Goal: Information Seeking & Learning: Learn about a topic

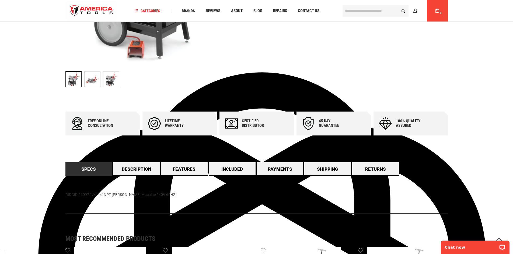
scroll to position [215, 0]
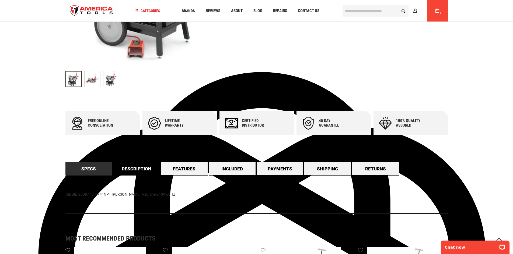
click at [138, 173] on link "Description" at bounding box center [136, 168] width 47 height 13
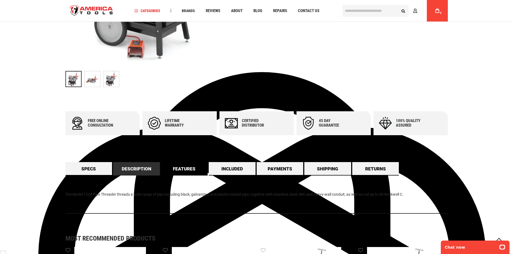
click at [173, 170] on link "Features" at bounding box center [184, 168] width 47 height 13
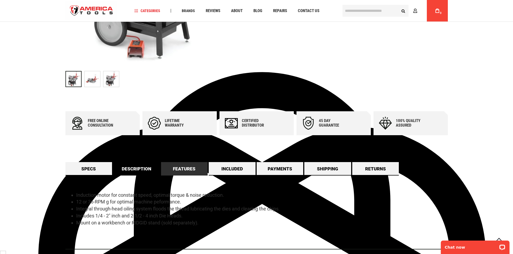
click at [159, 170] on link "Description" at bounding box center [136, 168] width 47 height 13
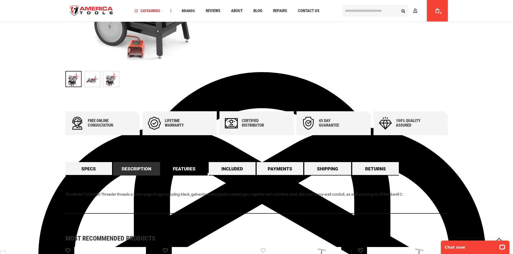
click at [184, 170] on link "Features" at bounding box center [184, 168] width 47 height 13
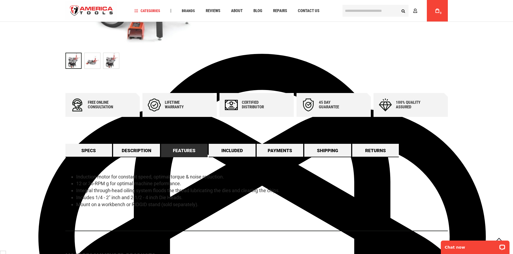
scroll to position [269, 0]
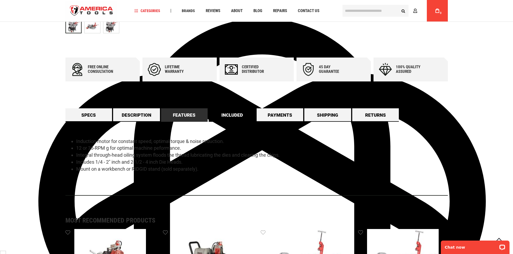
click at [237, 116] on link "Included" at bounding box center [232, 115] width 47 height 13
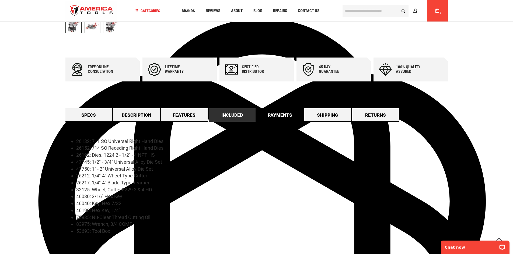
click at [266, 120] on link "Payments" at bounding box center [280, 115] width 47 height 13
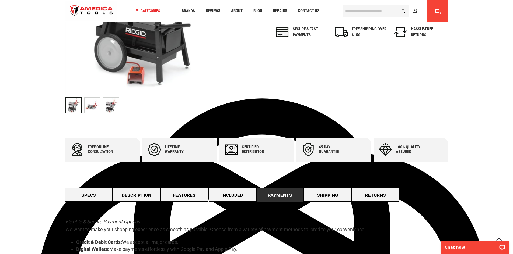
scroll to position [242, 0]
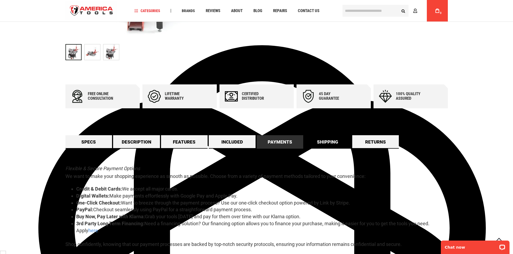
click at [327, 141] on link "Shipping" at bounding box center [327, 141] width 47 height 13
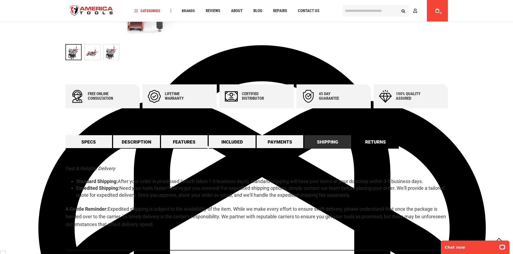
click at [370, 145] on link "Returns" at bounding box center [375, 141] width 47 height 13
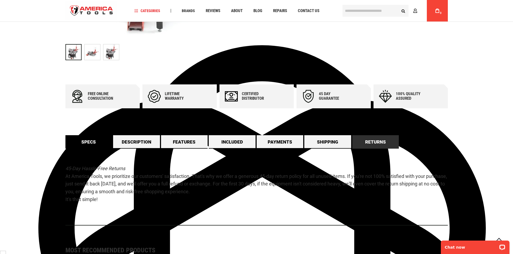
click at [85, 141] on link "Specs" at bounding box center [88, 141] width 47 height 13
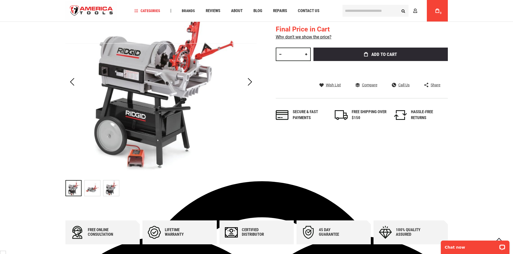
scroll to position [0, 0]
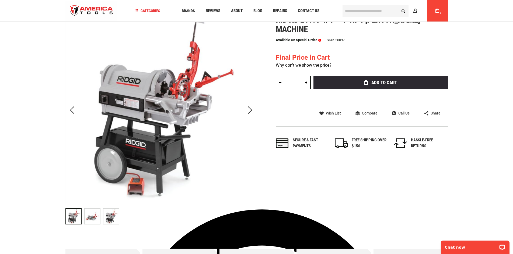
scroll to position [27, 0]
